Goal: Task Accomplishment & Management: Manage account settings

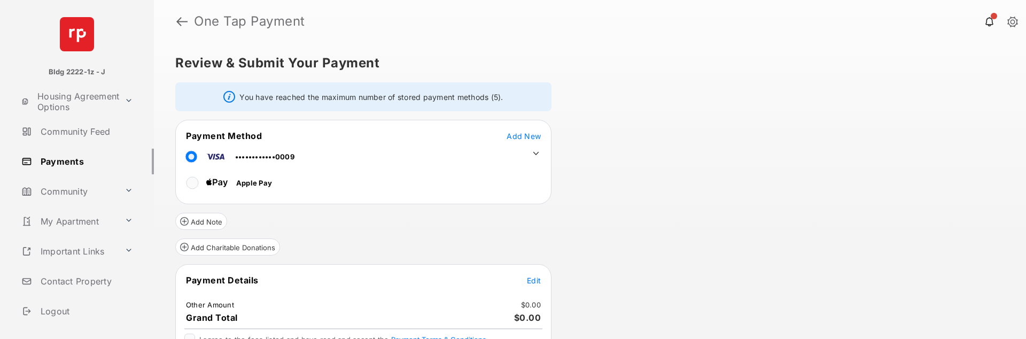
click at [525, 138] on span "Add New" at bounding box center [523, 135] width 34 height 9
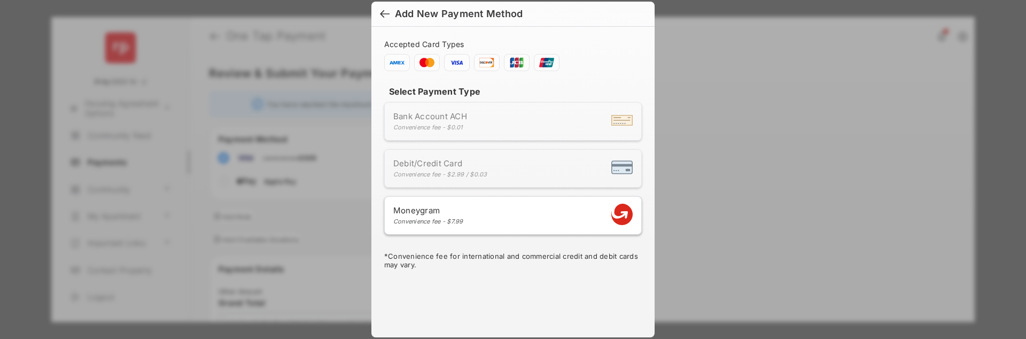
click at [473, 168] on span "Debit/Credit Card" at bounding box center [440, 163] width 94 height 10
click at [385, 17] on div at bounding box center [385, 15] width 10 height 12
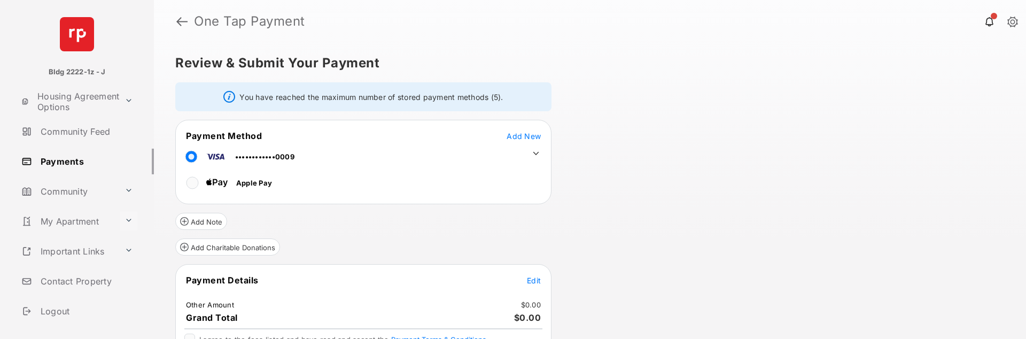
click at [127, 220] on button at bounding box center [128, 221] width 17 height 19
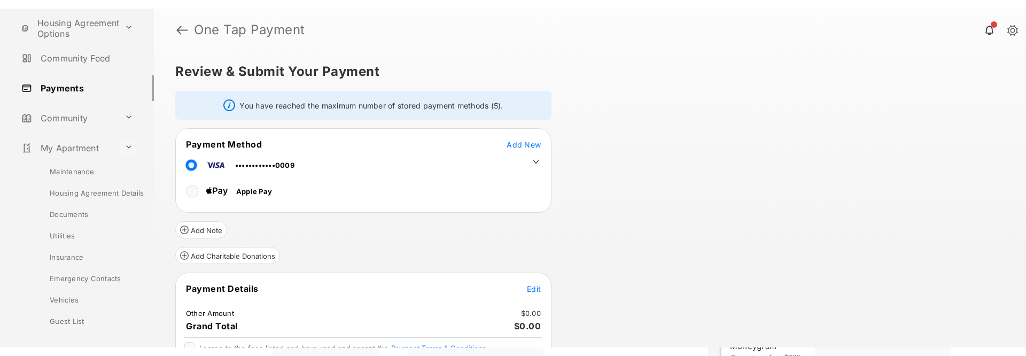
scroll to position [74, 0]
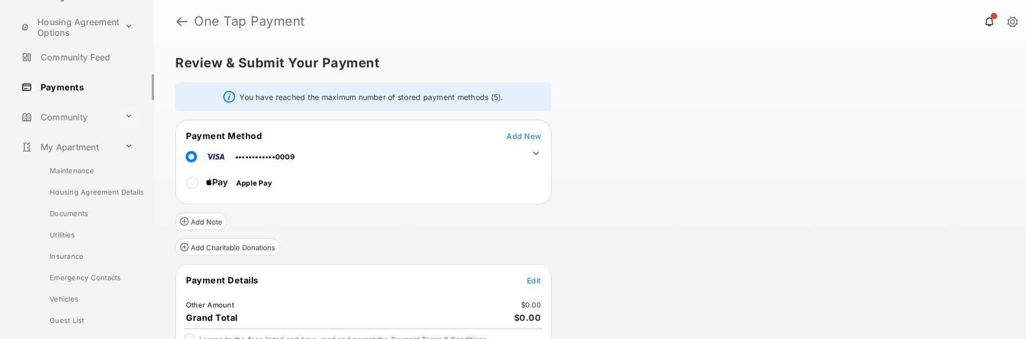
click at [129, 118] on button at bounding box center [128, 116] width 17 height 19
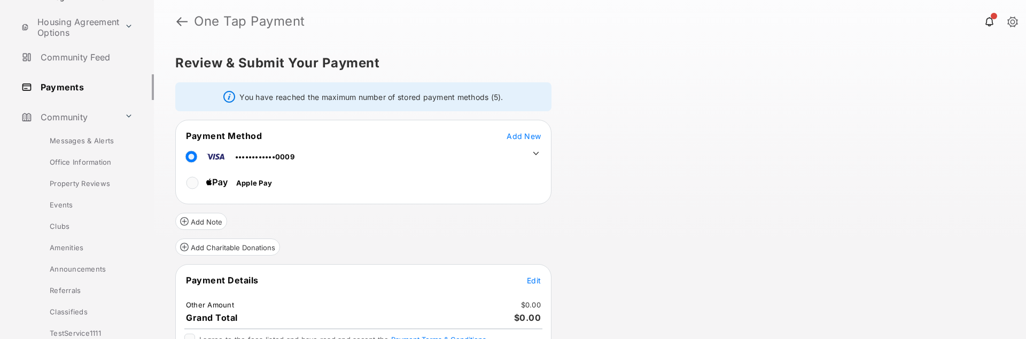
click at [65, 243] on link "Amenities" at bounding box center [87, 247] width 134 height 21
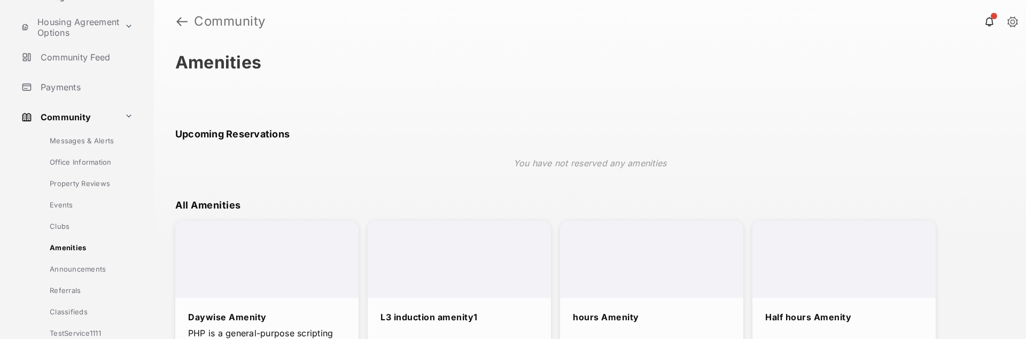
click at [301, 271] on div at bounding box center [266, 259] width 183 height 77
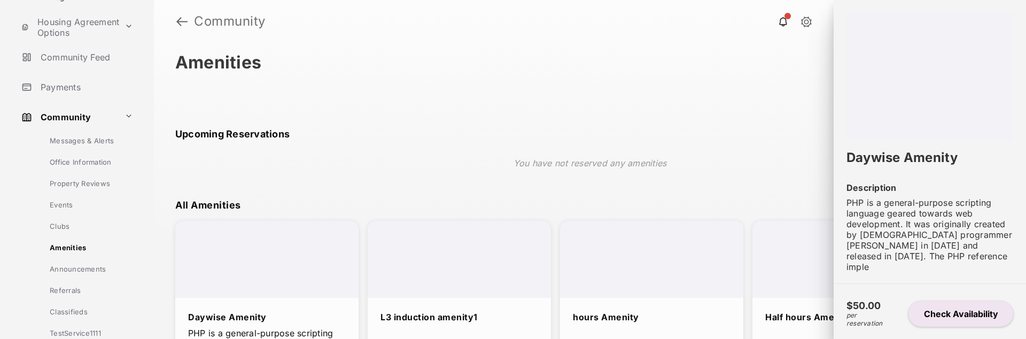
click at [943, 313] on button "Check Availability" at bounding box center [960, 314] width 105 height 26
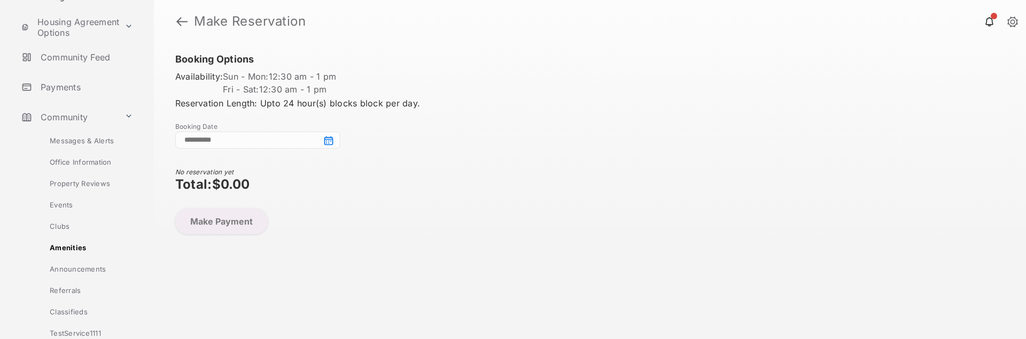
click at [264, 145] on input at bounding box center [257, 139] width 165 height 17
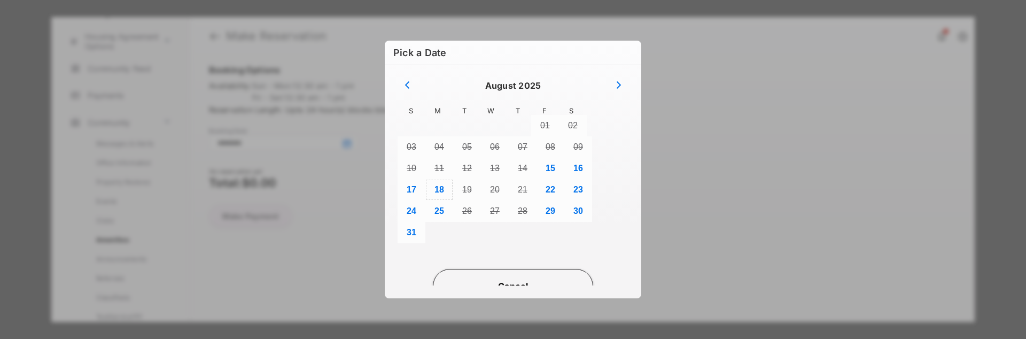
click at [439, 187] on button "18" at bounding box center [439, 189] width 28 height 21
type input "**********"
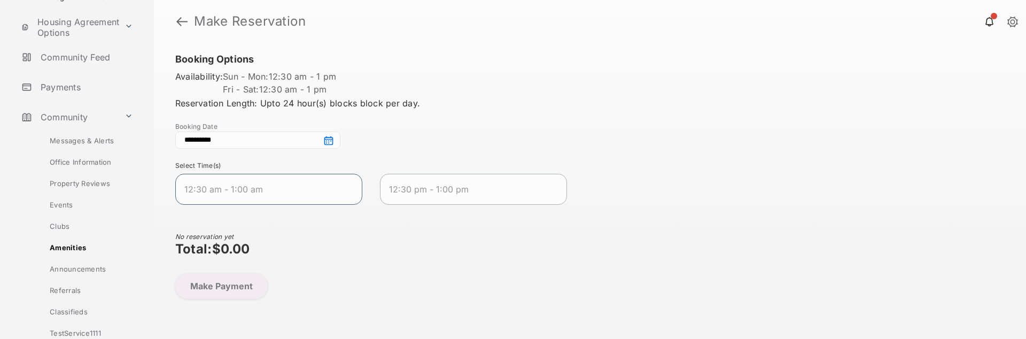
click at [253, 193] on span "12:30 am - 1:00 am" at bounding box center [260, 189] width 152 height 13
click at [225, 295] on button "Make Payment" at bounding box center [221, 286] width 92 height 26
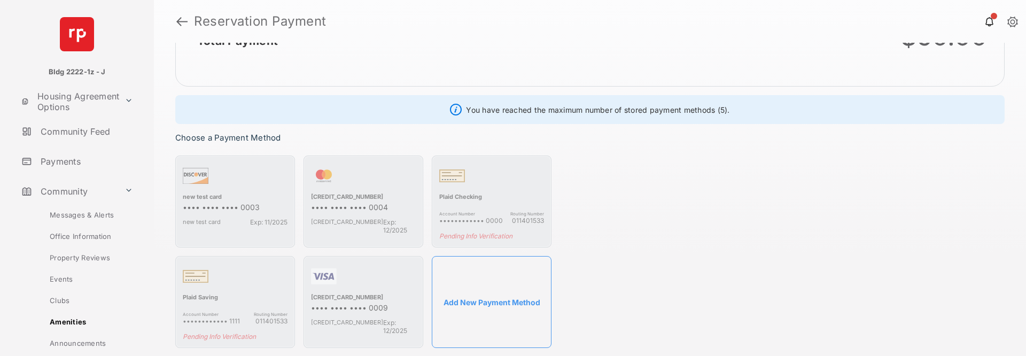
click at [64, 160] on link "Payments" at bounding box center [85, 161] width 137 height 26
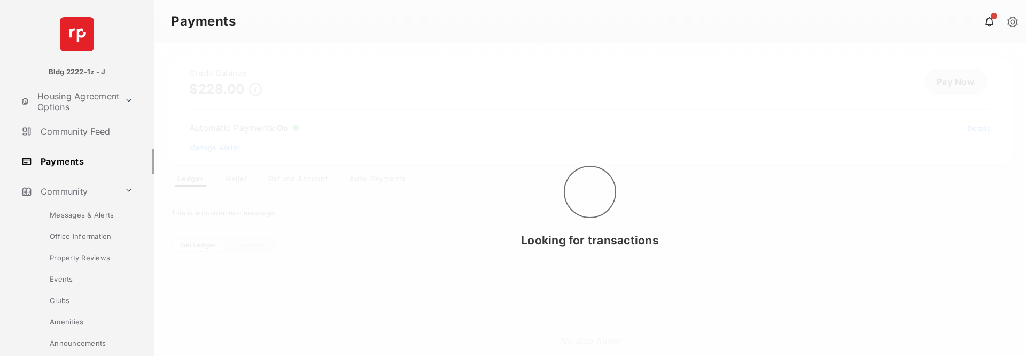
click at [292, 179] on div "Looking for transactions" at bounding box center [590, 199] width 872 height 313
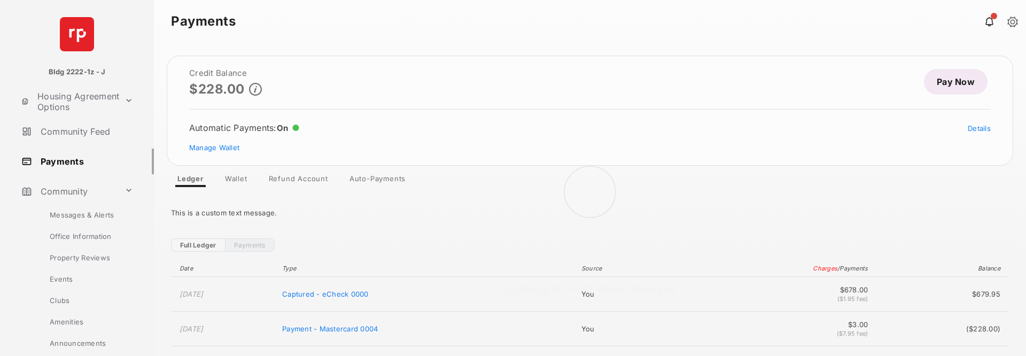
click at [283, 183] on div "Looking for scheduled charges" at bounding box center [590, 199] width 872 height 313
click at [286, 182] on link "Refund Account" at bounding box center [298, 180] width 76 height 13
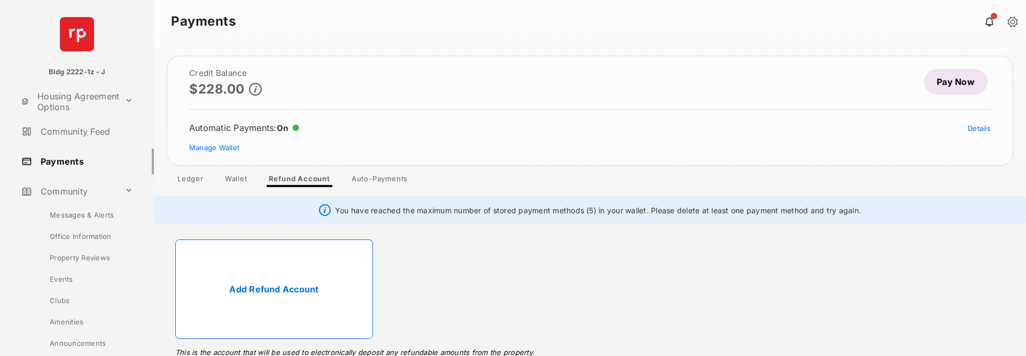
click at [531, 276] on ul "Add Refund Account This is the account that will be used to electronically depo…" at bounding box center [590, 289] width 842 height 112
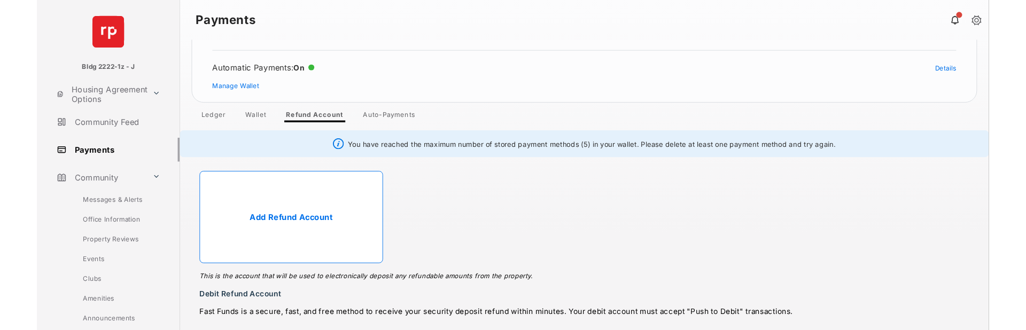
scroll to position [58, 0]
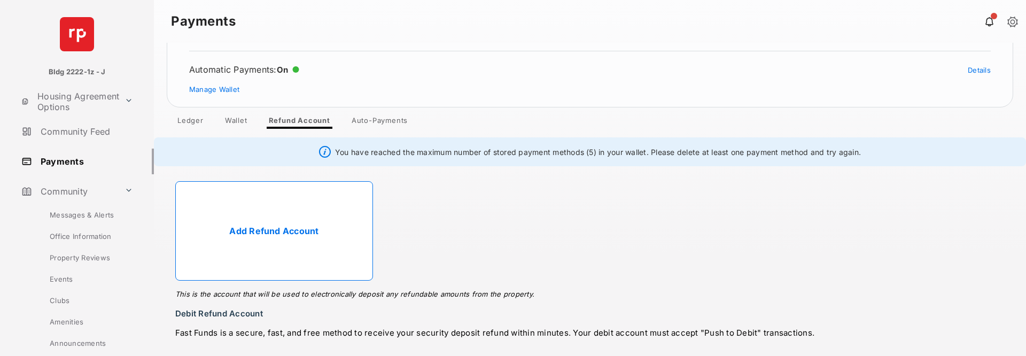
click at [247, 241] on link "Add Refund Account" at bounding box center [274, 230] width 198 height 99
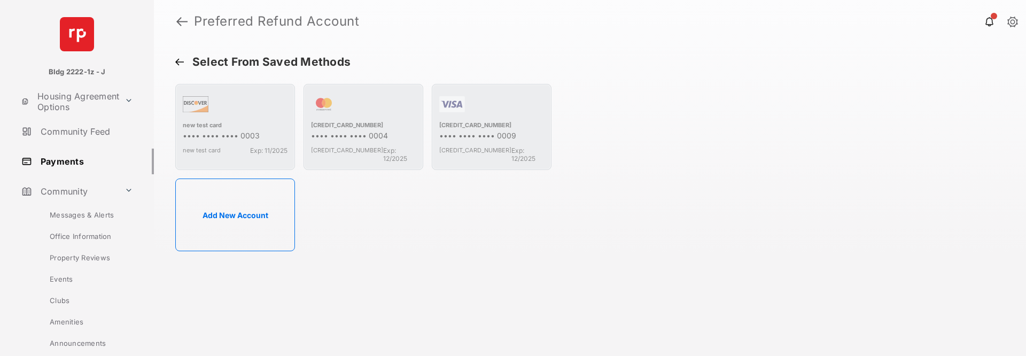
click at [247, 218] on button "Add New Account" at bounding box center [235, 214] width 120 height 73
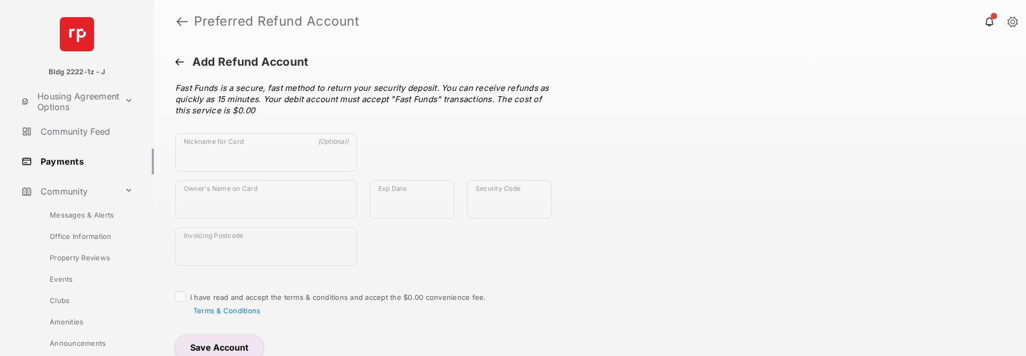
click at [181, 64] on button at bounding box center [179, 63] width 9 height 10
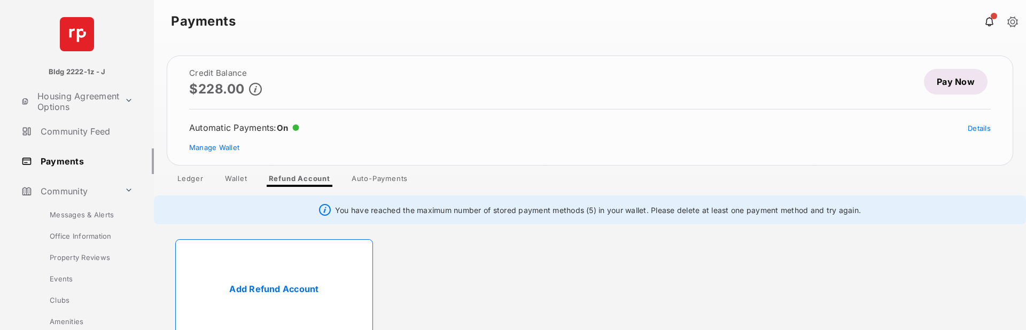
click at [510, 266] on ul "Add Refund Account This is the account that will be used to electronically depo…" at bounding box center [590, 289] width 842 height 112
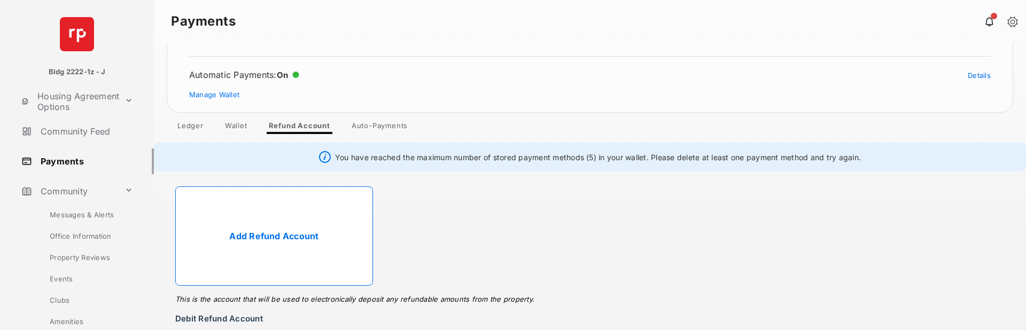
scroll to position [84, 0]
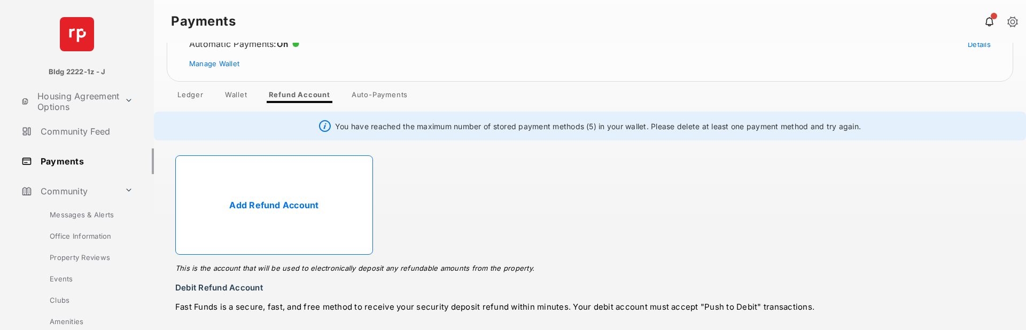
click at [508, 213] on ul "Add Refund Account This is the account that will be used to electronically depo…" at bounding box center [590, 205] width 842 height 112
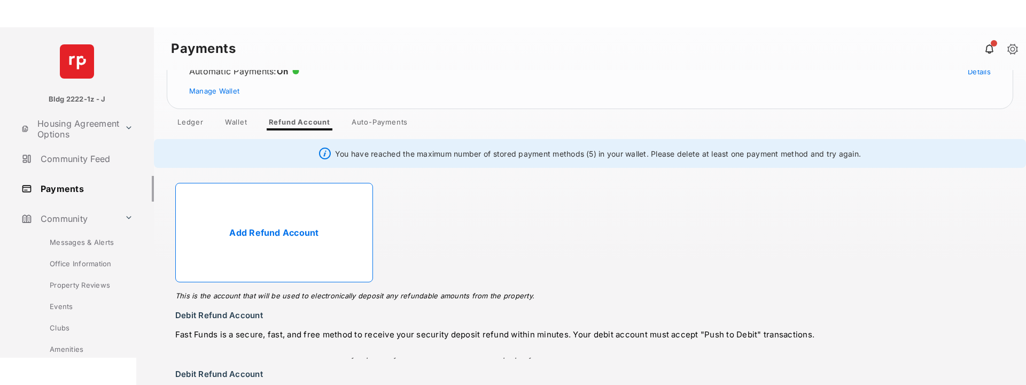
scroll to position [0, 0]
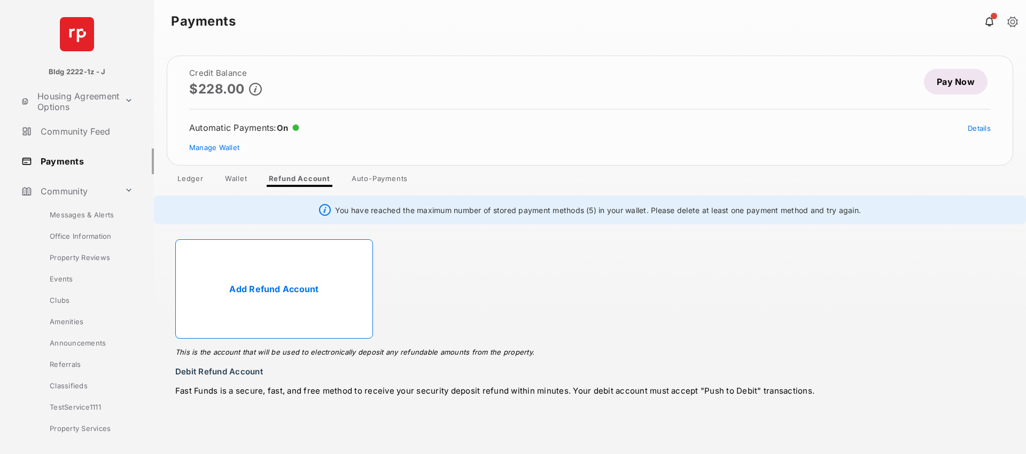
click at [457, 276] on ul "Add Refund Account This is the account that will be used to electronically depo…" at bounding box center [590, 289] width 842 height 112
click at [456, 300] on ul "Add Refund Account This is the account that will be used to electronically depo…" at bounding box center [590, 289] width 842 height 112
click at [58, 161] on link "Payments" at bounding box center [85, 161] width 137 height 26
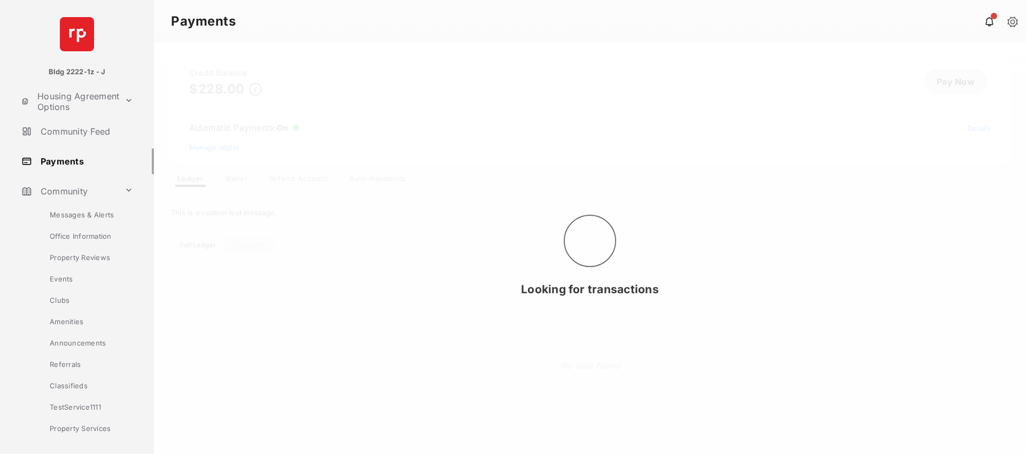
click at [231, 177] on div "Looking for transactions" at bounding box center [590, 248] width 872 height 411
click at [236, 181] on div at bounding box center [590, 248] width 872 height 411
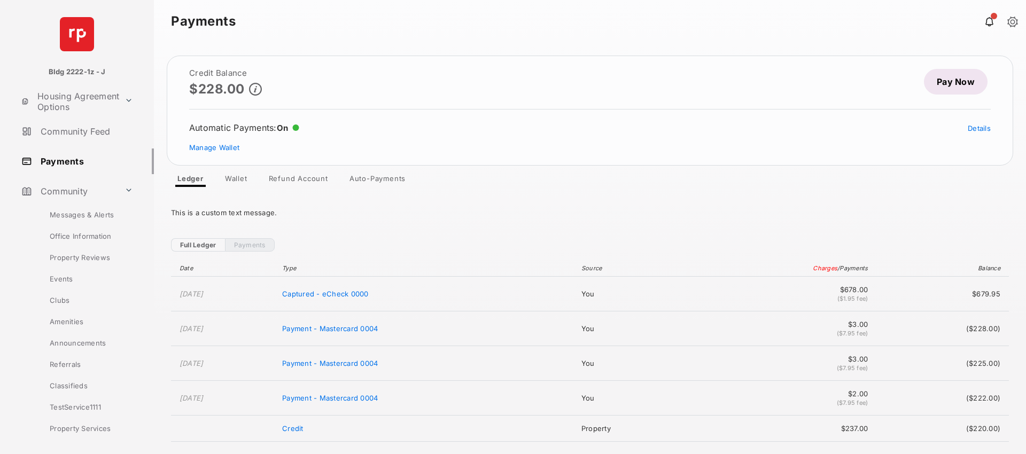
click at [238, 180] on link "Wallet" at bounding box center [236, 180] width 40 height 13
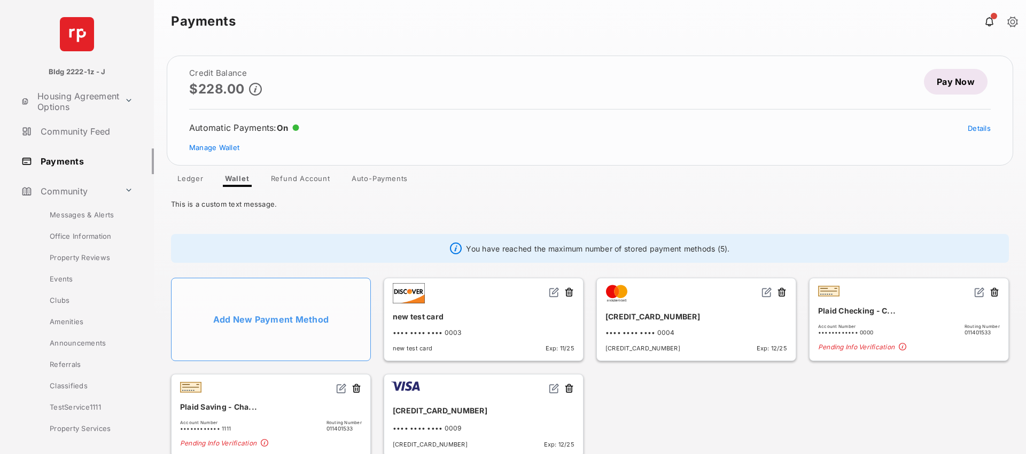
click at [662, 405] on ul "Add New Payment Method new test card •••• •••• •••• 0003 new test card Exp: 11/…" at bounding box center [590, 367] width 850 height 192
click at [569, 387] on button at bounding box center [569, 389] width 11 height 12
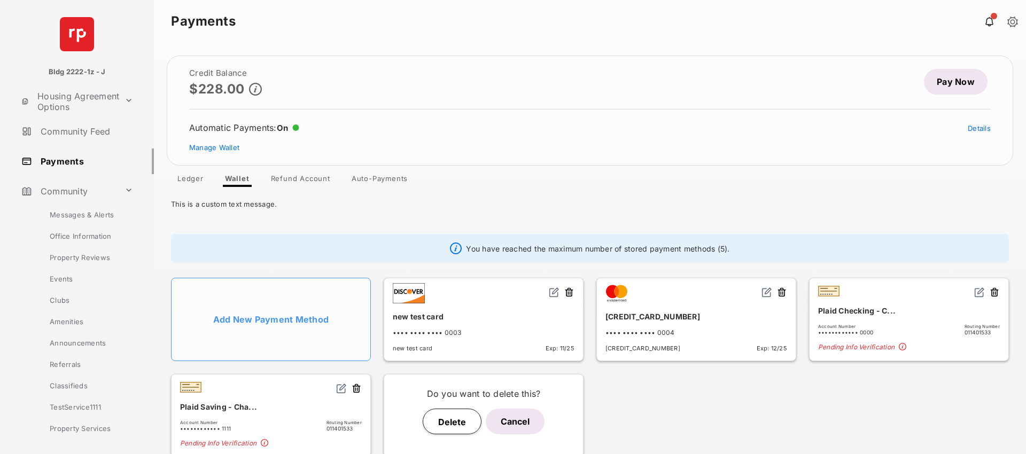
click at [443, 415] on button "Delete" at bounding box center [452, 422] width 59 height 26
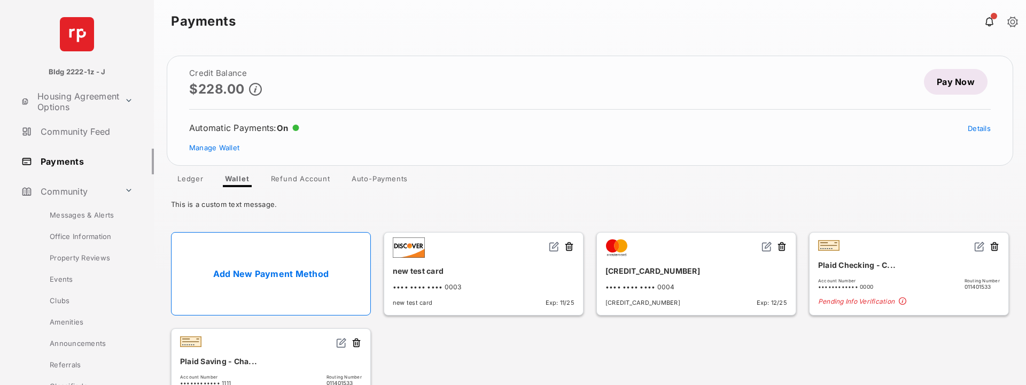
click at [299, 179] on link "Refund Account" at bounding box center [300, 180] width 76 height 13
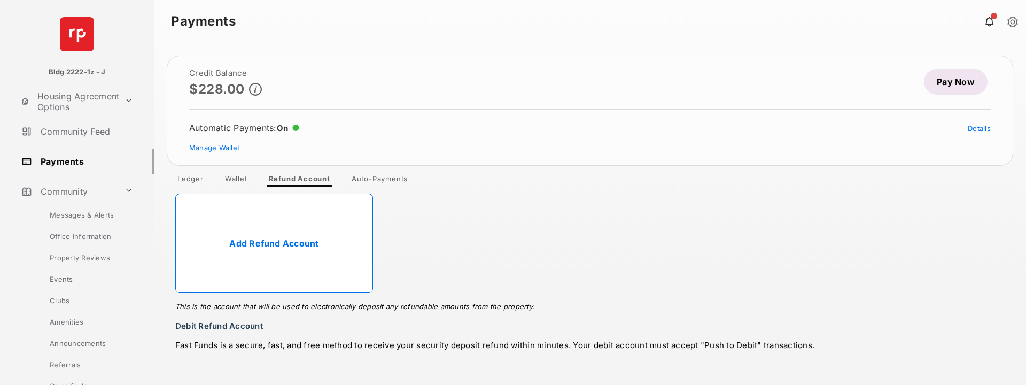
click at [296, 230] on link "Add Refund Account" at bounding box center [274, 242] width 198 height 99
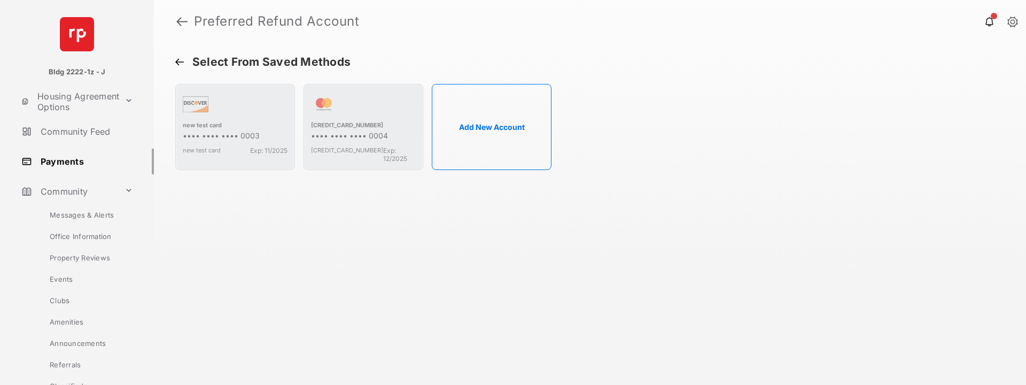
click at [449, 136] on button "Add New Account" at bounding box center [492, 127] width 120 height 86
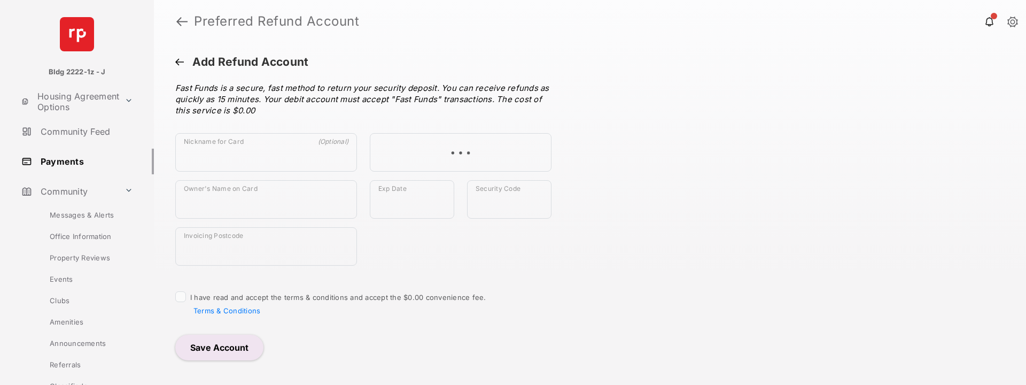
click at [180, 65] on button at bounding box center [179, 63] width 9 height 10
